Goal: Find specific page/section: Find specific page/section

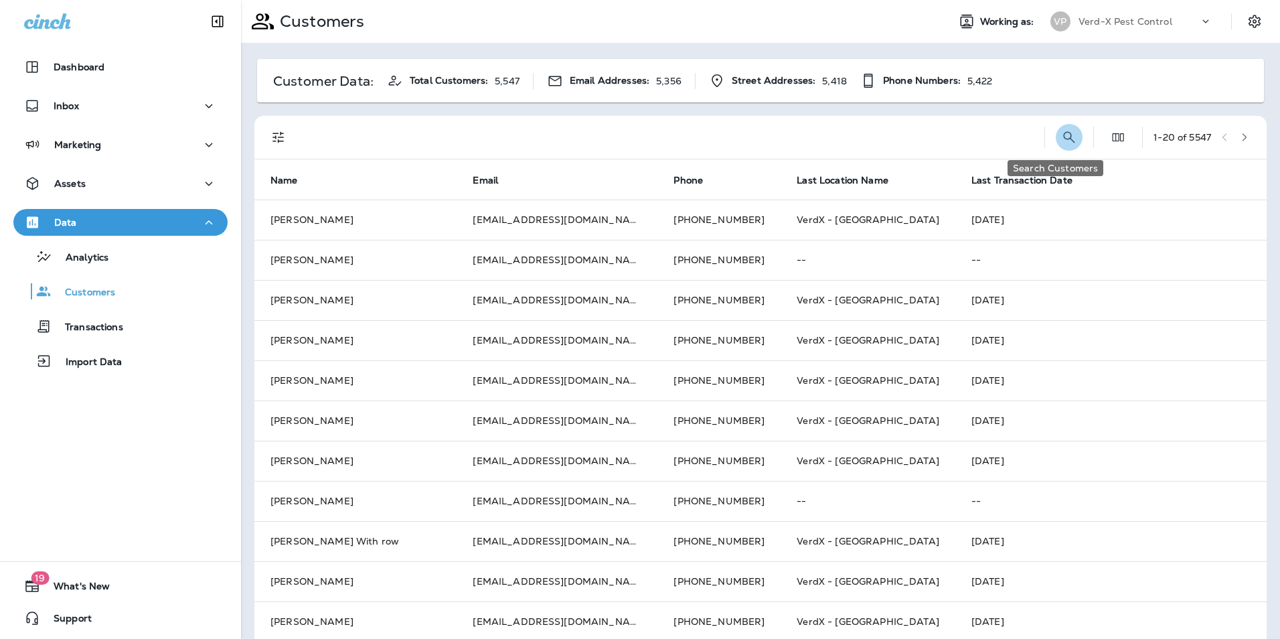
click at [1061, 136] on icon "Search Customers" at bounding box center [1069, 137] width 16 height 16
type input "**********"
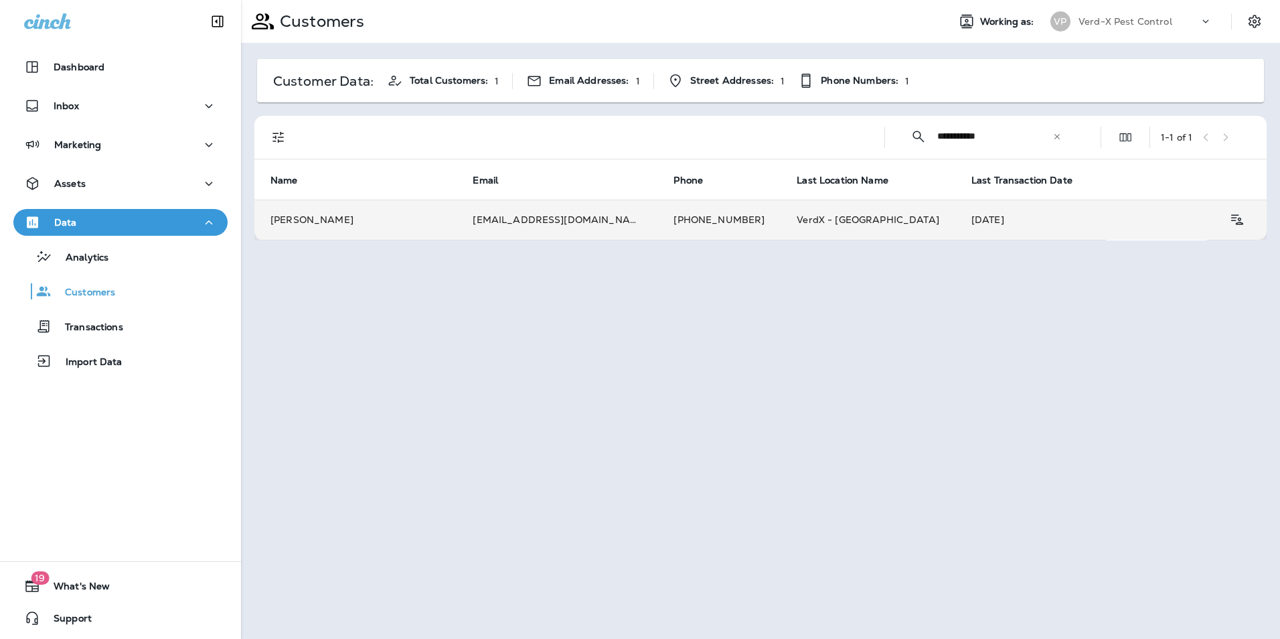
click at [434, 215] on td "Tiana Dixon" at bounding box center [355, 220] width 202 height 40
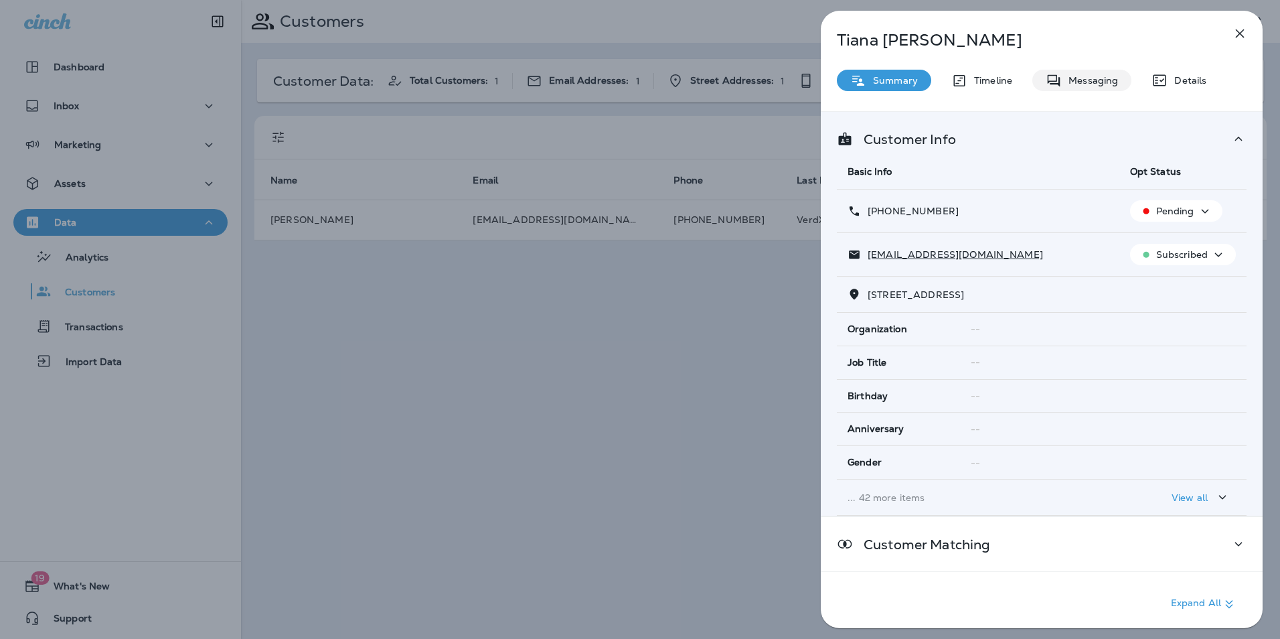
click at [1101, 89] on div "Messaging" at bounding box center [1081, 80] width 99 height 21
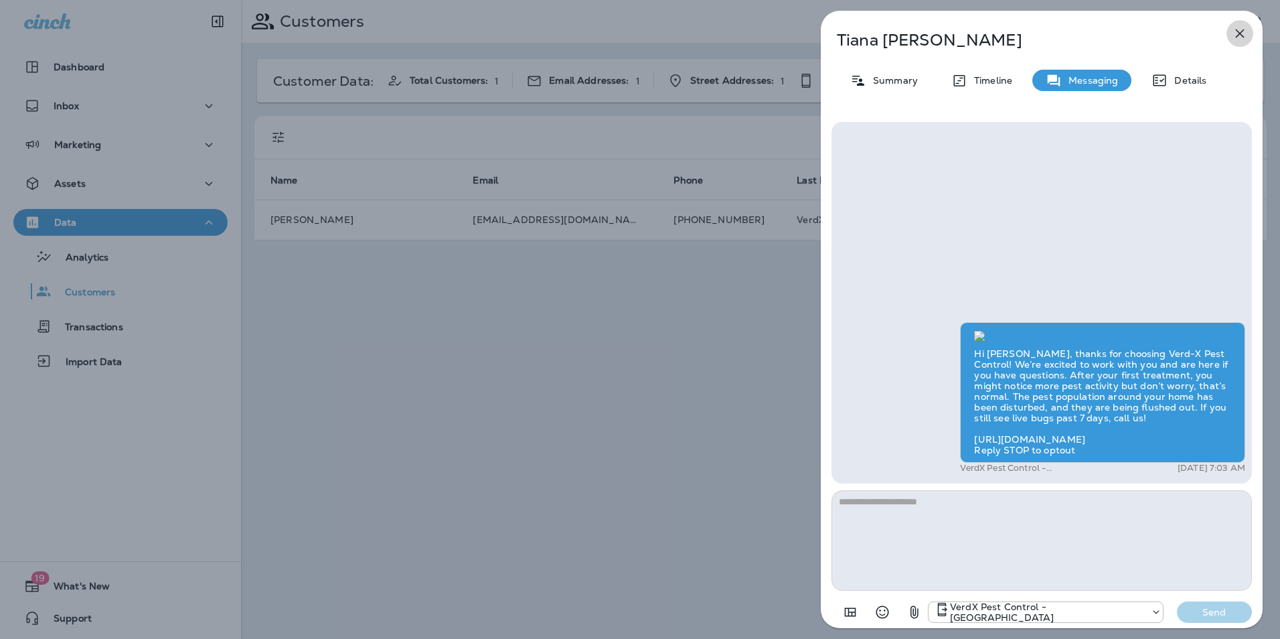
click at [1243, 34] on icon "button" at bounding box center [1240, 33] width 16 height 16
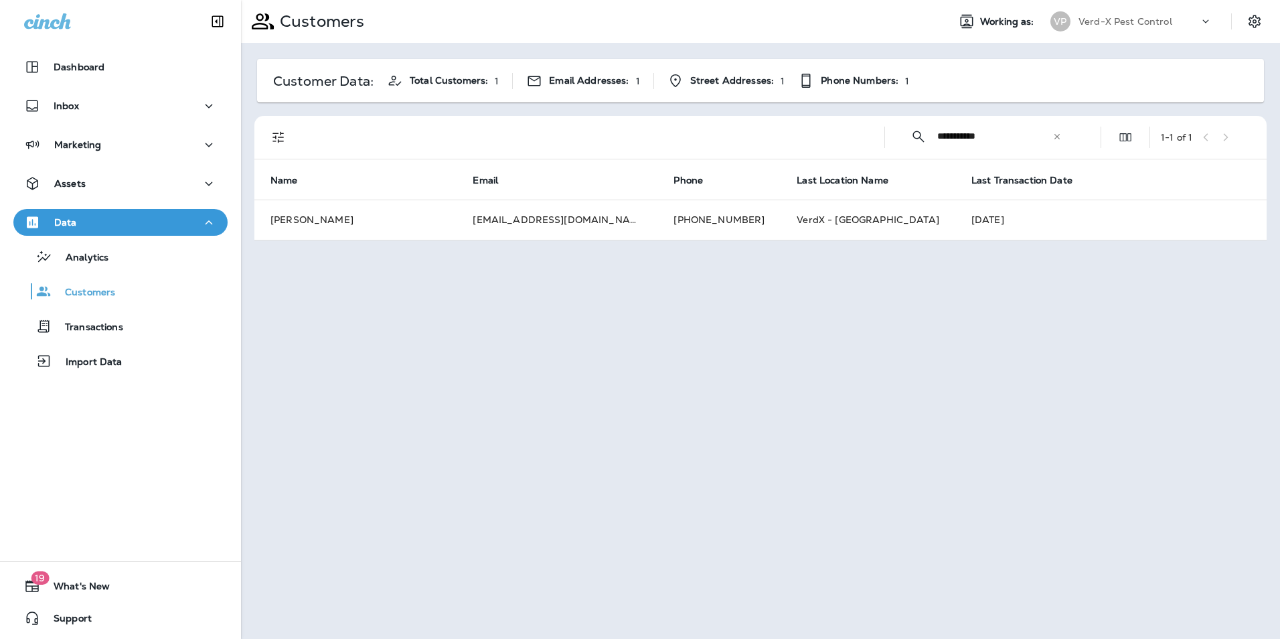
click at [1061, 137] on icon at bounding box center [1057, 136] width 9 height 9
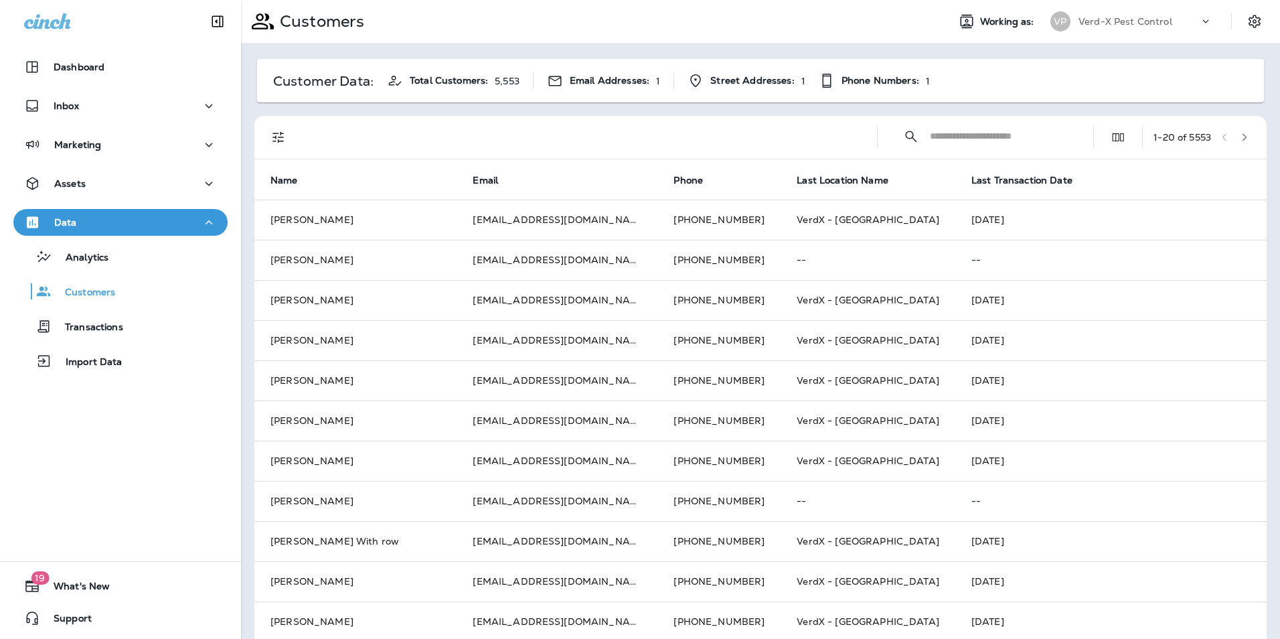
click at [1000, 137] on input "text" at bounding box center [999, 136] width 139 height 35
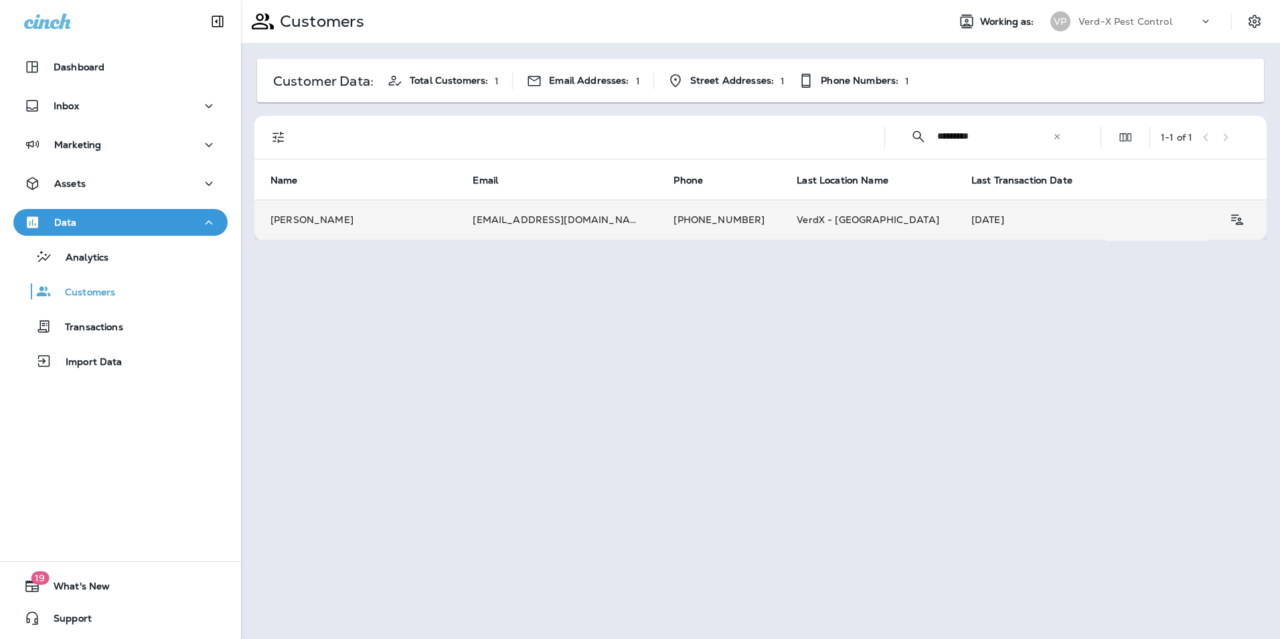
type input "*********"
click at [349, 222] on td "John Waycaster" at bounding box center [355, 220] width 202 height 40
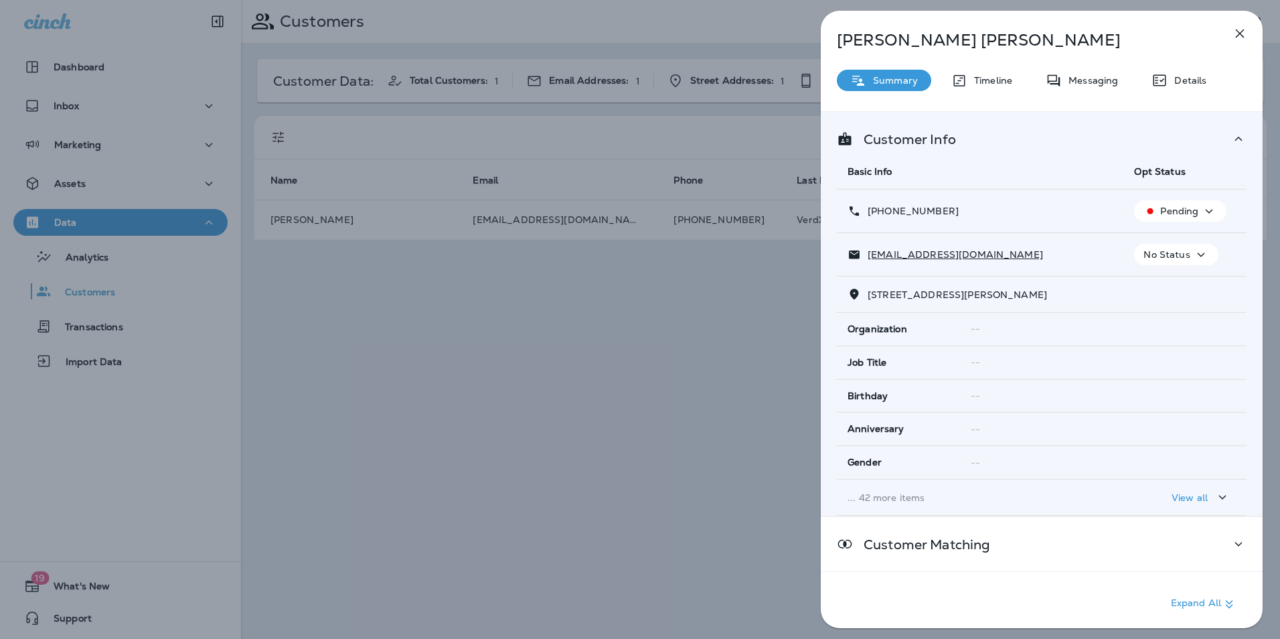
click at [1095, 91] on div "John Waycaster Summary Timeline Messaging Details Customer Info Basic Info Opt …" at bounding box center [1042, 323] width 442 height 625
click at [1081, 78] on p "Messaging" at bounding box center [1090, 80] width 56 height 11
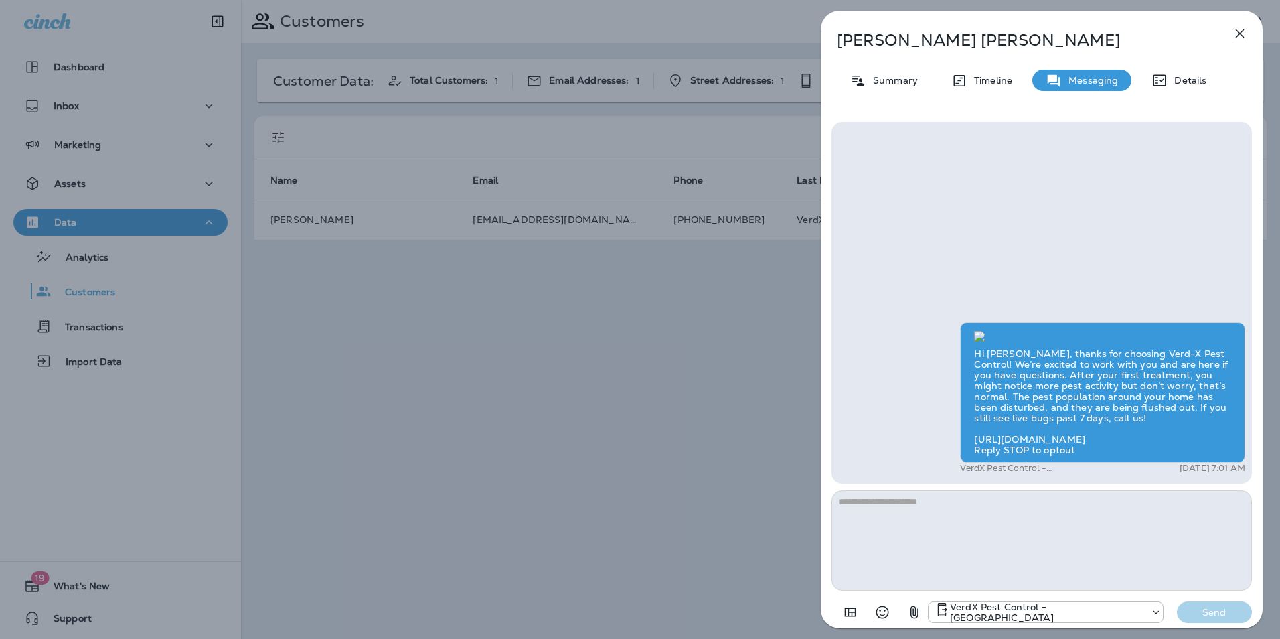
click at [1239, 35] on icon "button" at bounding box center [1240, 33] width 9 height 9
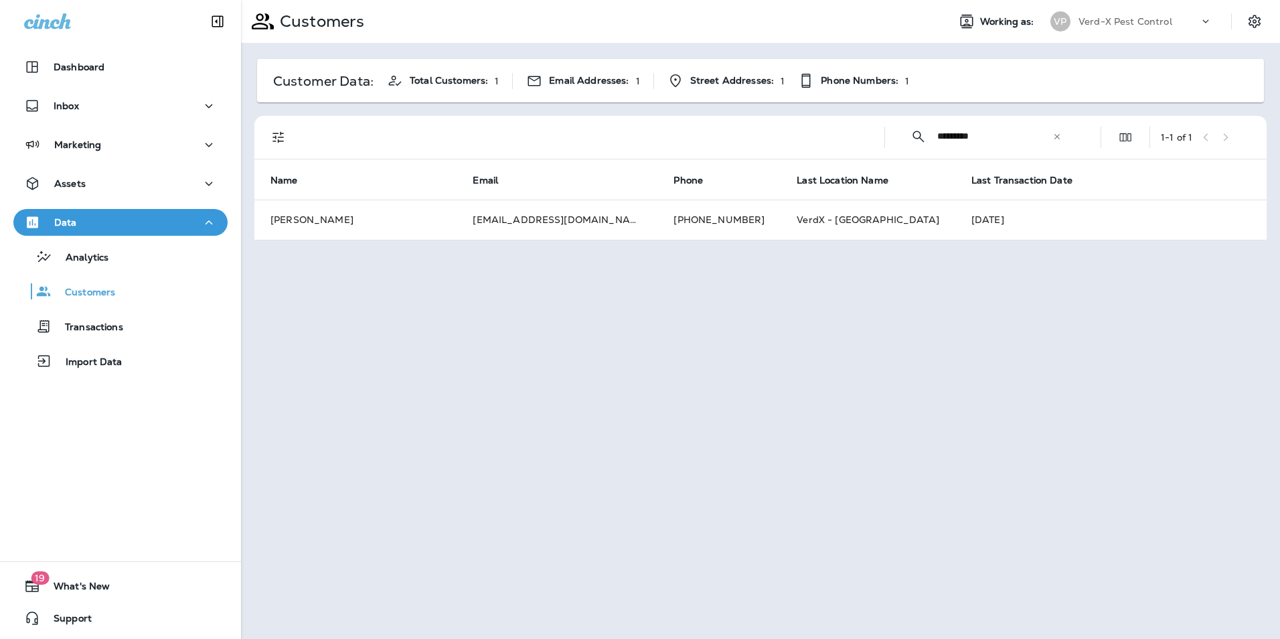
click at [1055, 136] on icon at bounding box center [1057, 136] width 9 height 9
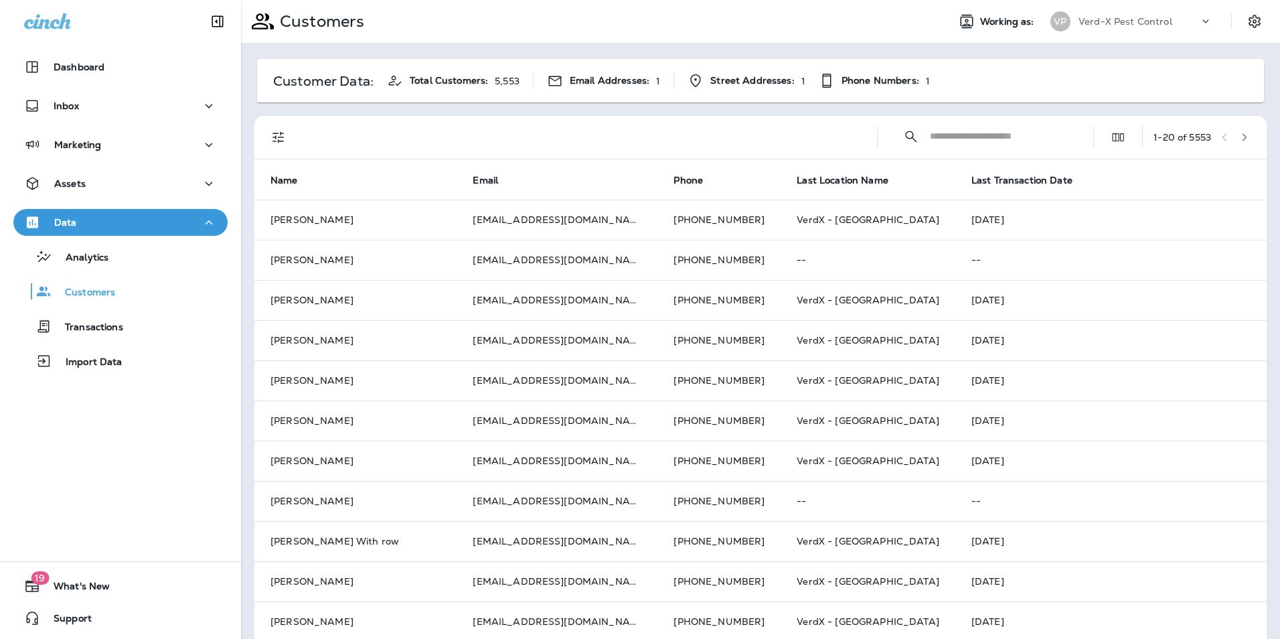
click at [1015, 138] on input "text" at bounding box center [999, 136] width 139 height 35
type input "******"
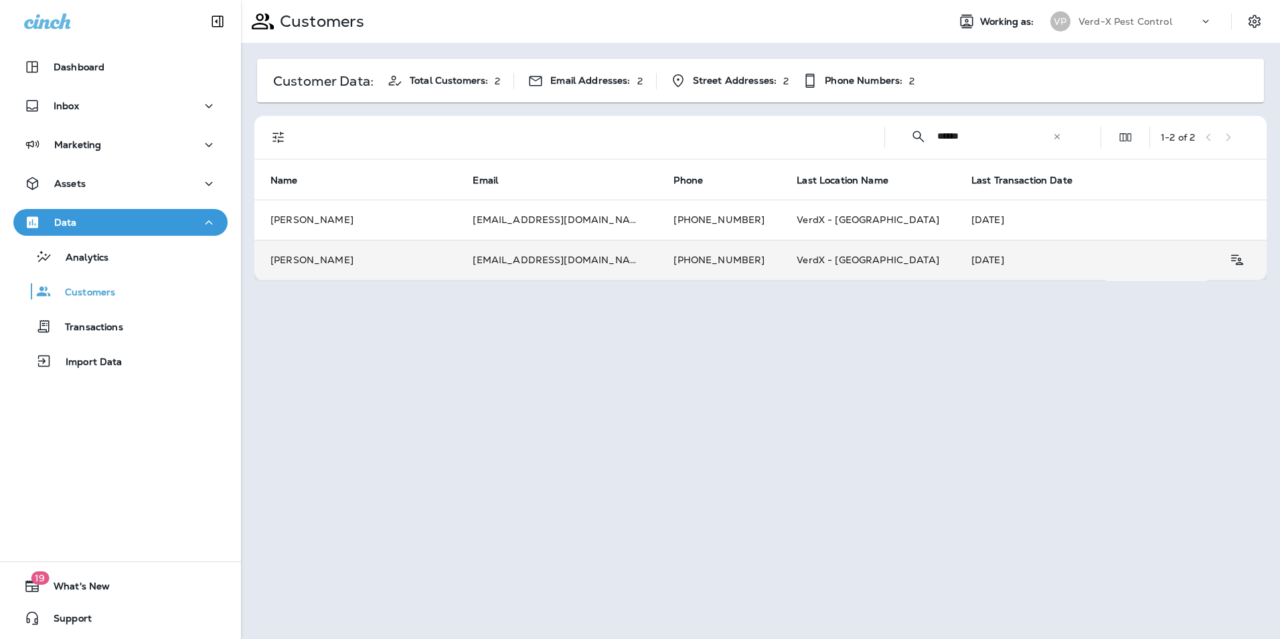
click at [388, 250] on td "Michael Pardue" at bounding box center [355, 260] width 202 height 40
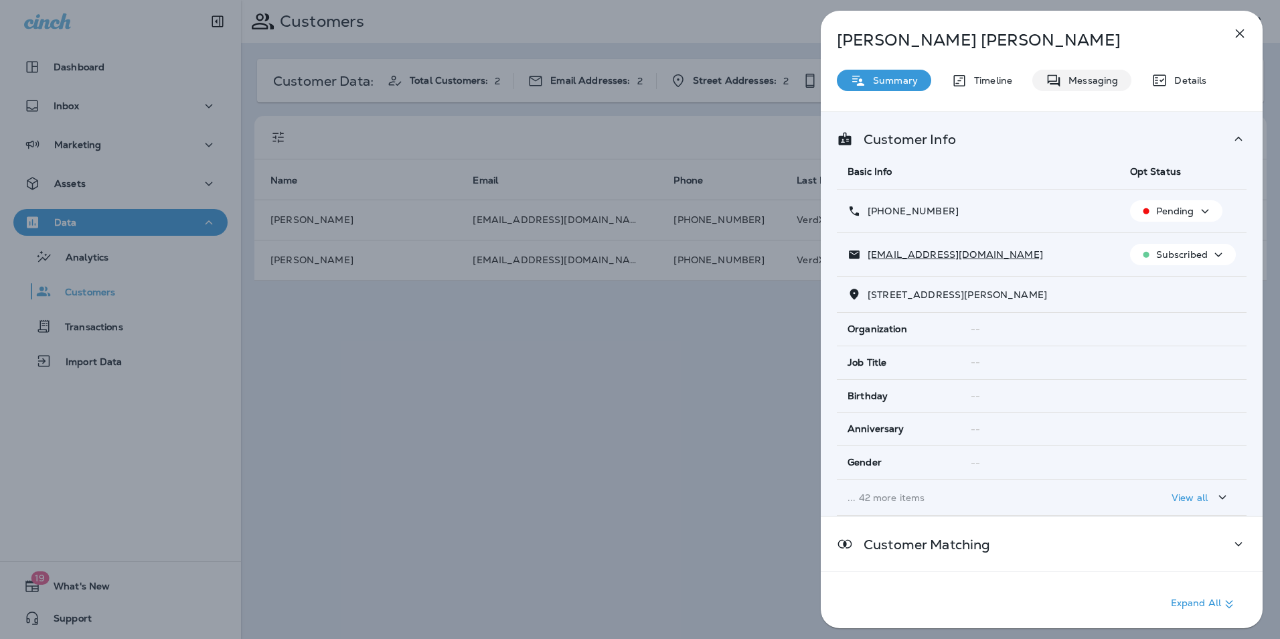
click at [1083, 73] on div "Messaging" at bounding box center [1081, 80] width 99 height 21
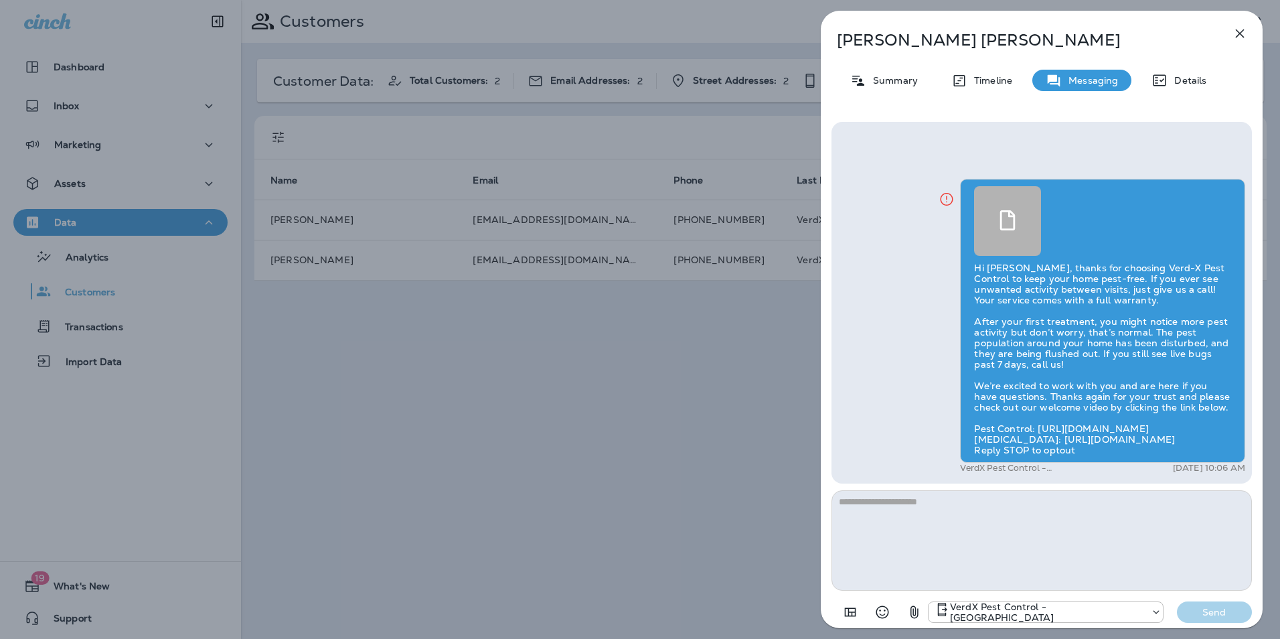
click at [1239, 42] on button "button" at bounding box center [1240, 33] width 27 height 27
